Goal: Information Seeking & Learning: Learn about a topic

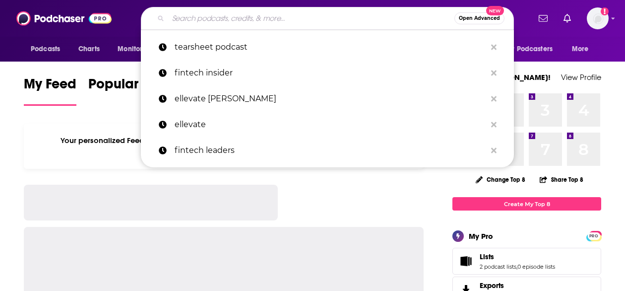
click at [244, 17] on input "Search podcasts, credits, & more..." at bounding box center [311, 18] width 286 height 16
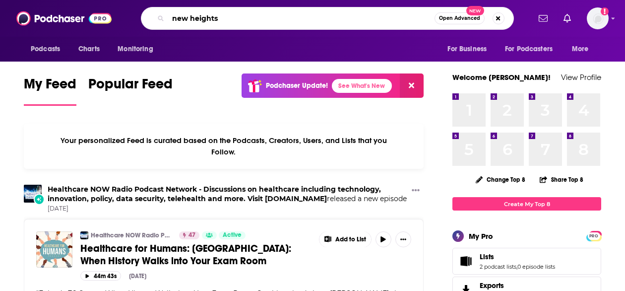
type input "new heights"
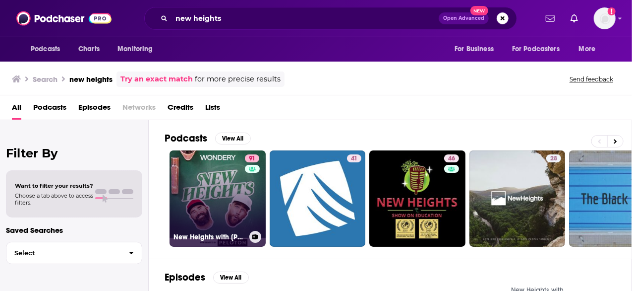
click at [227, 201] on link "91 New Heights with Jason & Travis Kelce" at bounding box center [218, 198] width 96 height 96
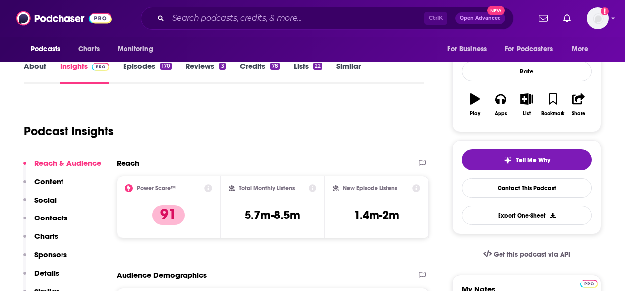
scroll to position [81, 0]
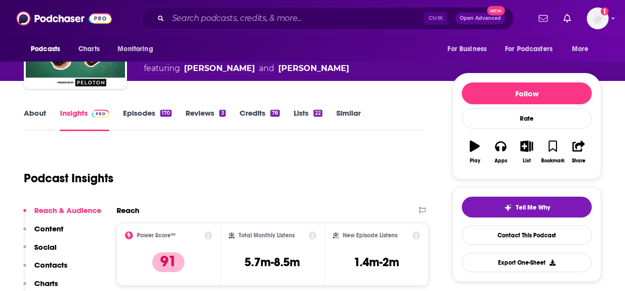
click at [142, 109] on link "Episodes 170" at bounding box center [147, 119] width 49 height 23
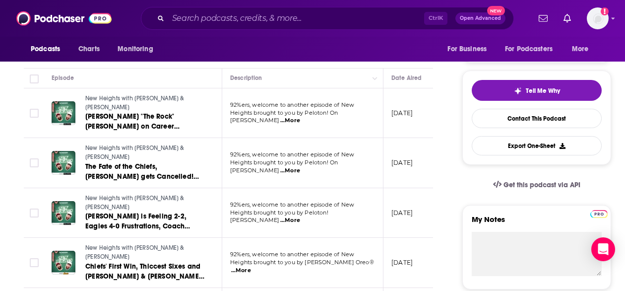
click at [300, 167] on span "...More" at bounding box center [290, 171] width 20 height 8
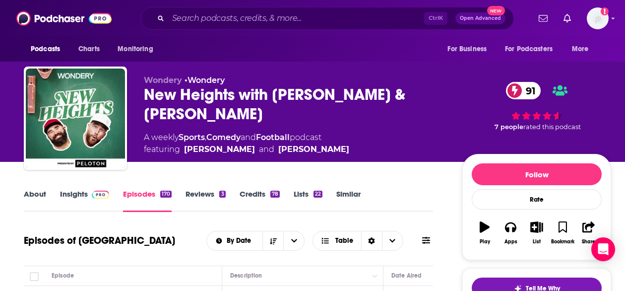
click at [80, 192] on link "Insights" at bounding box center [84, 200] width 49 height 23
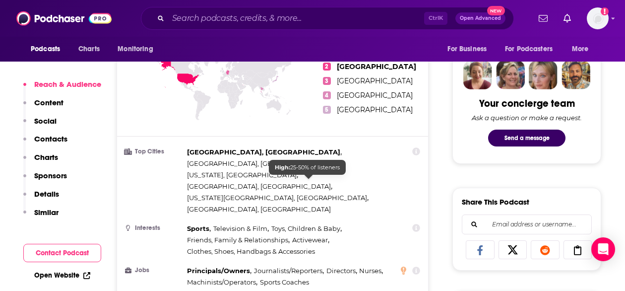
scroll to position [473, 0]
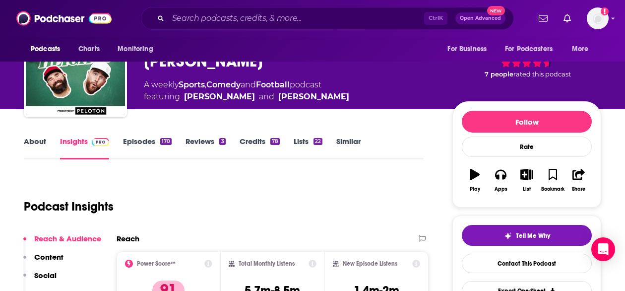
scroll to position [0, 0]
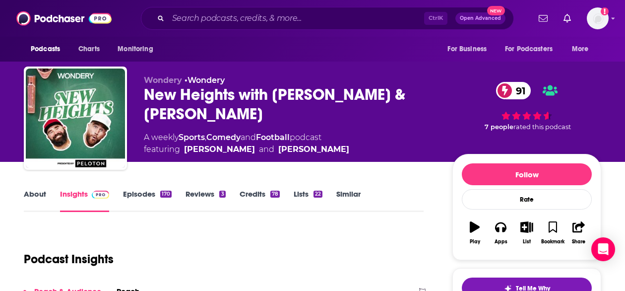
click at [32, 197] on link "About" at bounding box center [35, 200] width 22 height 23
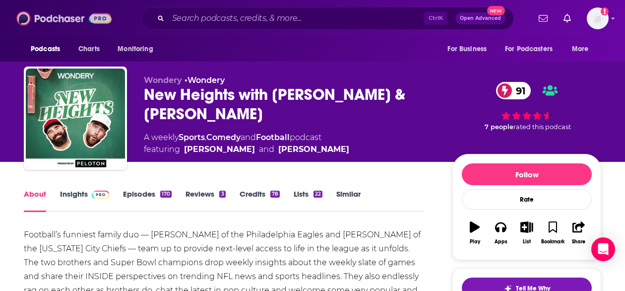
click at [52, 18] on img at bounding box center [63, 18] width 95 height 19
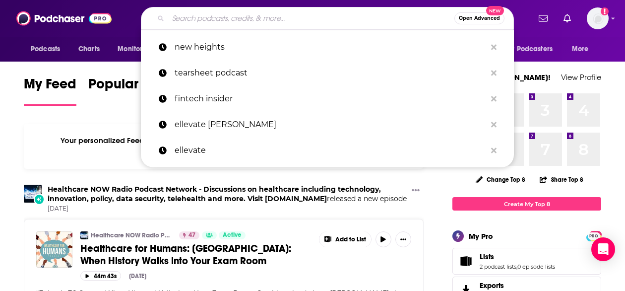
click at [202, 17] on input "Search podcasts, credits, & more..." at bounding box center [311, 18] width 286 height 16
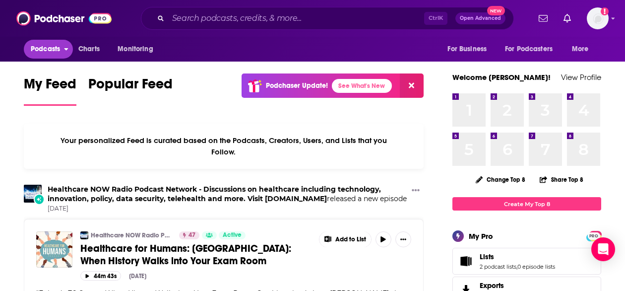
click at [47, 43] on span "Podcasts" at bounding box center [45, 49] width 29 height 14
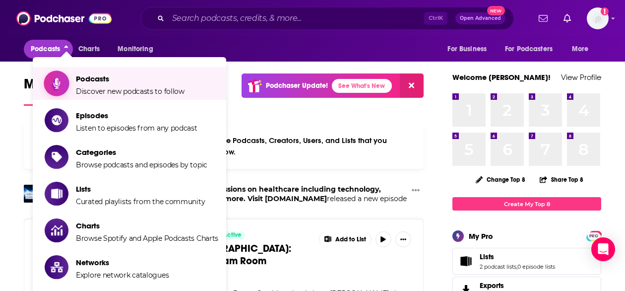
click at [100, 87] on span "Discover new podcasts to follow" at bounding box center [130, 91] width 109 height 9
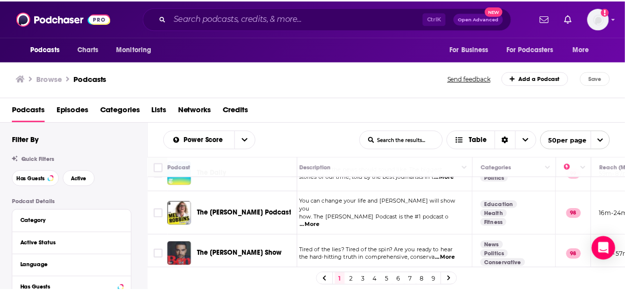
scroll to position [252, 6]
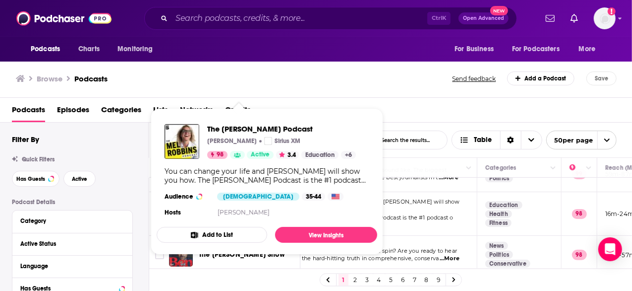
click at [212, 200] on div "The Mel Robbins Podcast Mel Robbins Sirius XM 98 Active 3.4 Education + 6 You c…" at bounding box center [267, 171] width 221 height 111
click at [242, 129] on span "The Mel Robbins Podcast" at bounding box center [281, 128] width 149 height 9
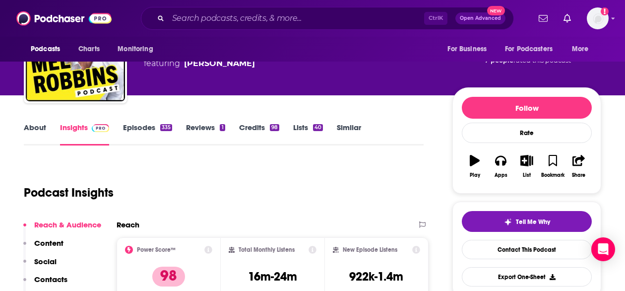
scroll to position [64, 0]
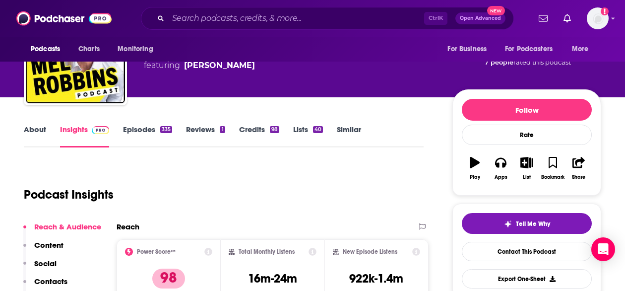
click at [34, 129] on link "About" at bounding box center [35, 135] width 22 height 23
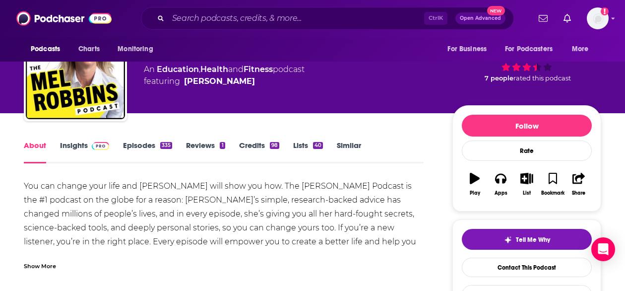
scroll to position [53, 0]
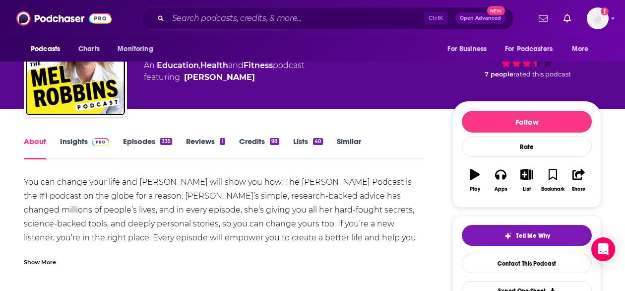
click at [45, 258] on div "Show More" at bounding box center [40, 260] width 32 height 9
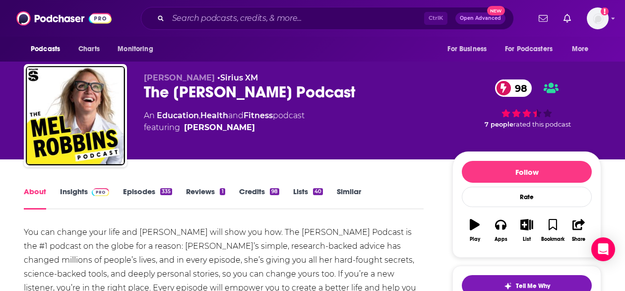
scroll to position [0, 0]
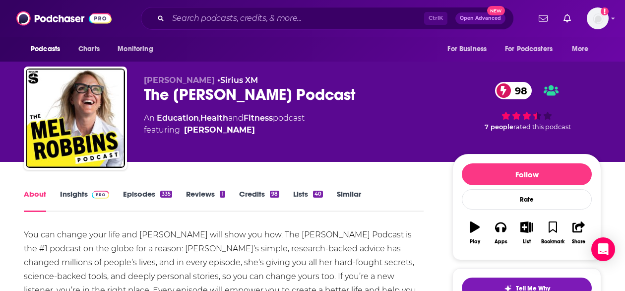
click at [74, 198] on link "Insights" at bounding box center [84, 200] width 49 height 23
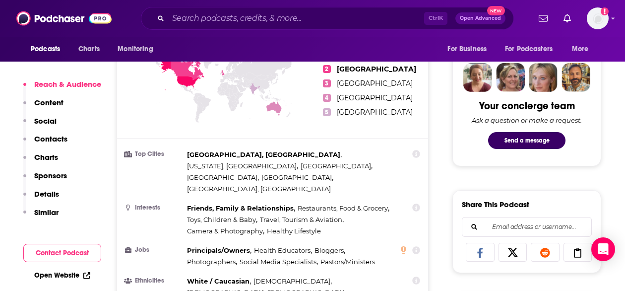
scroll to position [483, 0]
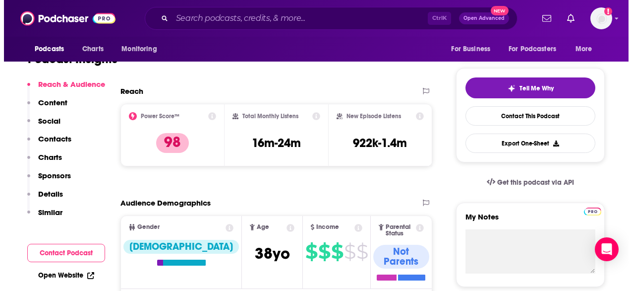
scroll to position [0, 0]
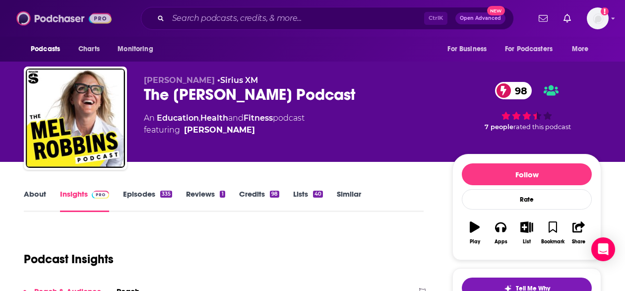
click at [47, 17] on img at bounding box center [63, 18] width 95 height 19
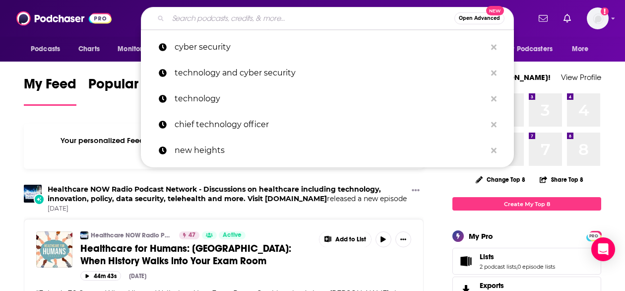
click at [225, 14] on input "Search podcasts, credits, & more..." at bounding box center [311, 18] width 286 height 16
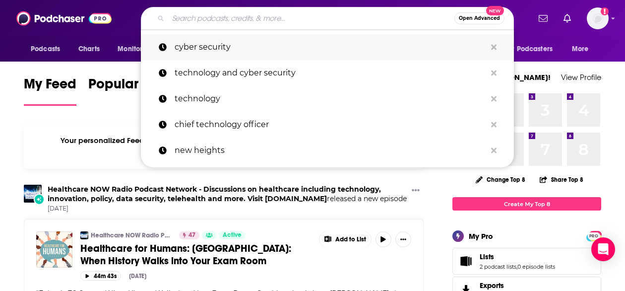
click at [207, 44] on p "cyber security" at bounding box center [330, 47] width 311 height 26
type input "cyber security"
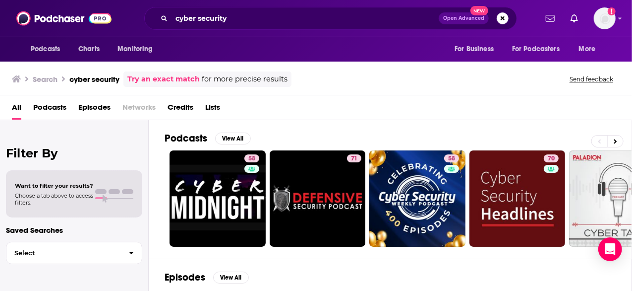
click at [54, 106] on span "Podcasts" at bounding box center [49, 109] width 33 height 20
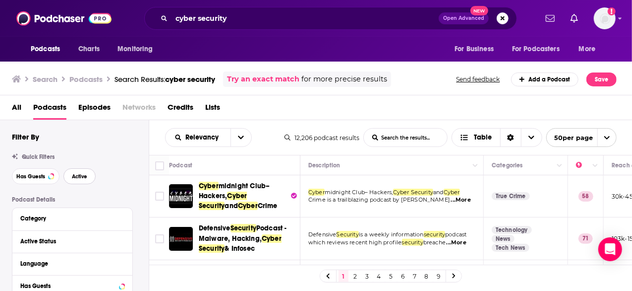
click at [83, 180] on button "Active" at bounding box center [79, 176] width 32 height 16
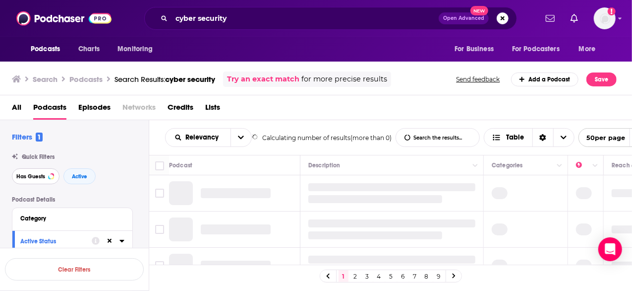
click at [40, 179] on span "Has Guests" at bounding box center [30, 176] width 29 height 5
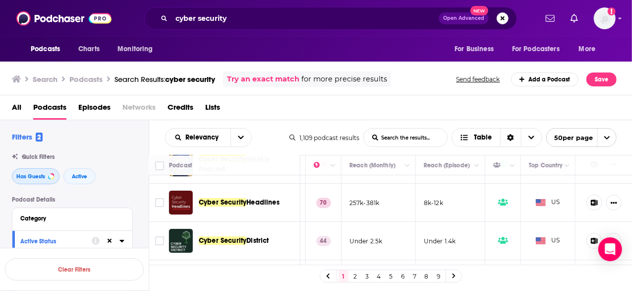
scroll to position [73, 270]
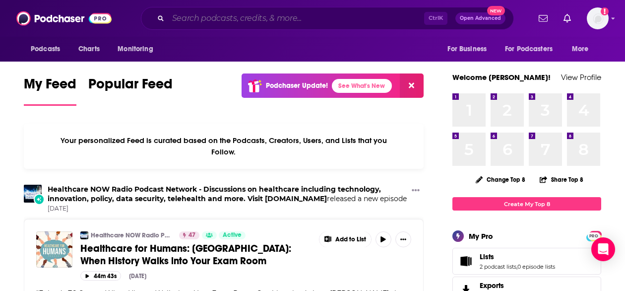
click at [236, 20] on input "Search podcasts, credits, & more..." at bounding box center [296, 18] width 256 height 16
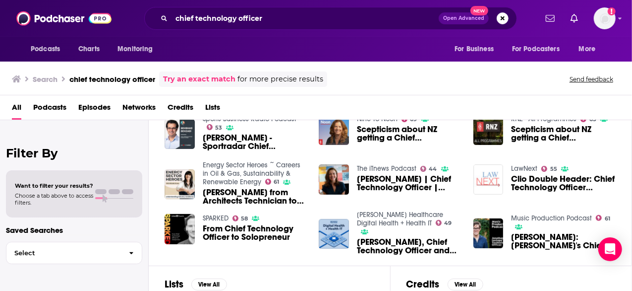
scroll to position [176, 0]
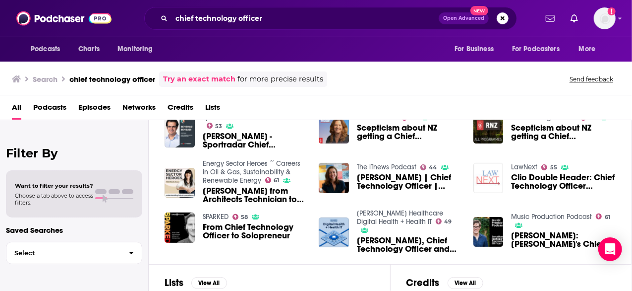
click at [65, 195] on span "Choose a tab above to access filters." at bounding box center [54, 199] width 78 height 14
click at [45, 111] on span "Podcasts" at bounding box center [49, 109] width 33 height 20
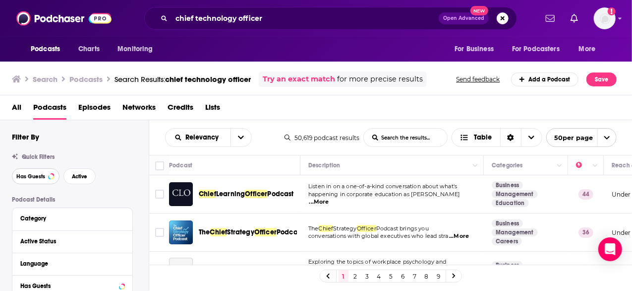
click at [34, 177] on span "Has Guests" at bounding box center [30, 176] width 29 height 5
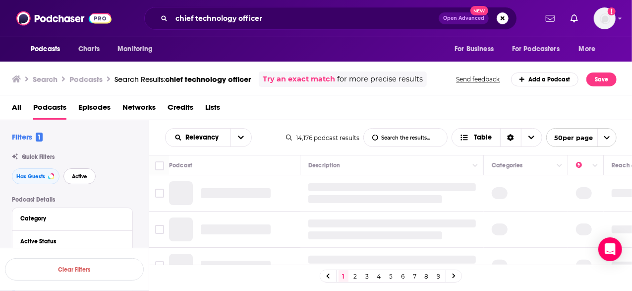
click at [86, 179] on span "Active" at bounding box center [79, 176] width 15 height 5
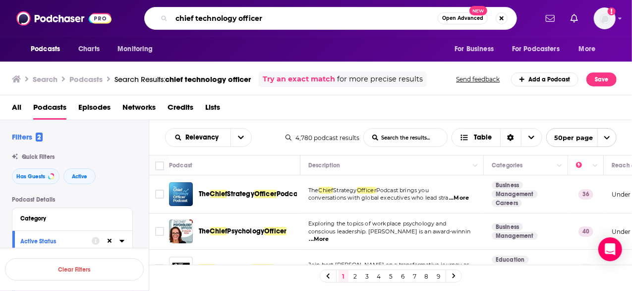
click at [250, 15] on input "chief technology officer" at bounding box center [305, 18] width 266 height 16
click at [180, 20] on input "chief technology" at bounding box center [305, 18] width 266 height 16
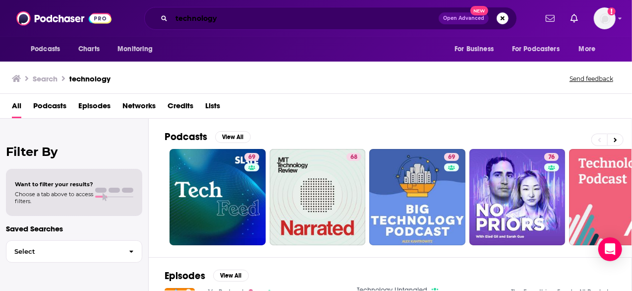
click at [257, 11] on input "technology" at bounding box center [305, 18] width 267 height 16
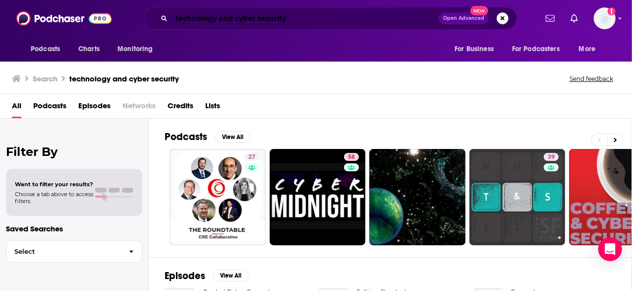
click at [205, 18] on input "technology and cyber security" at bounding box center [305, 18] width 267 height 16
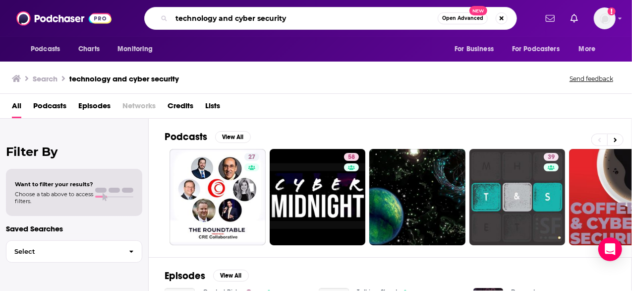
click at [205, 18] on input "technology and cyber security" at bounding box center [305, 18] width 266 height 16
type input "cyber security"
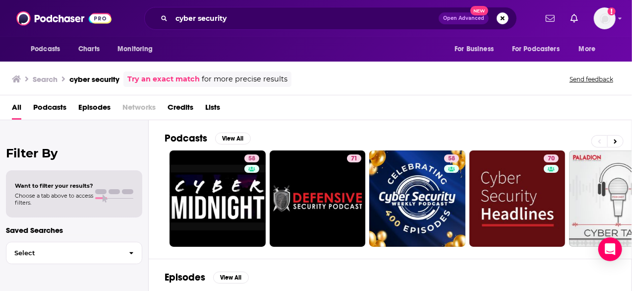
click at [48, 108] on span "Podcasts" at bounding box center [49, 109] width 33 height 20
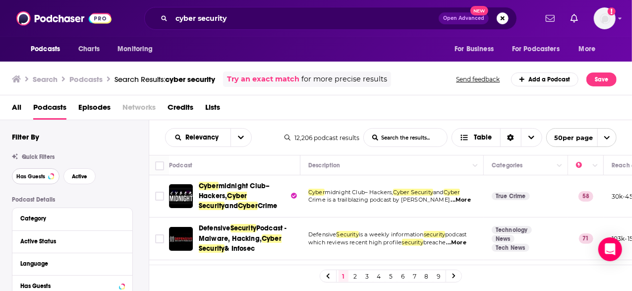
click at [33, 174] on span "Has Guests" at bounding box center [30, 176] width 29 height 5
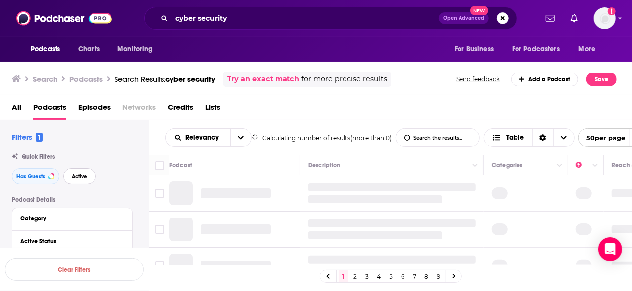
click at [77, 176] on span "Active" at bounding box center [79, 176] width 15 height 5
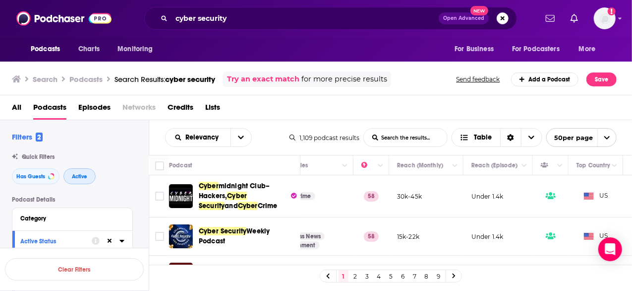
scroll to position [0, 270]
